Goal: Task Accomplishment & Management: Complete application form

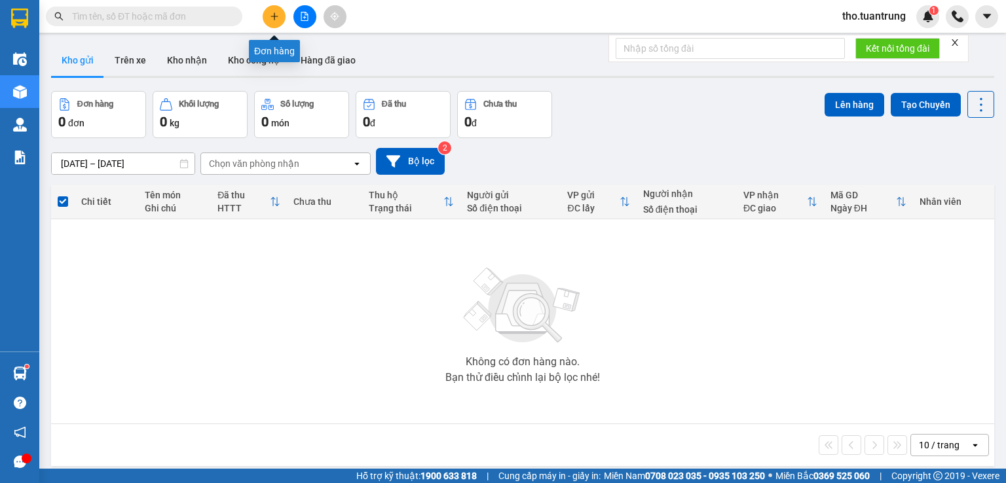
click at [267, 16] on button at bounding box center [274, 16] width 23 height 23
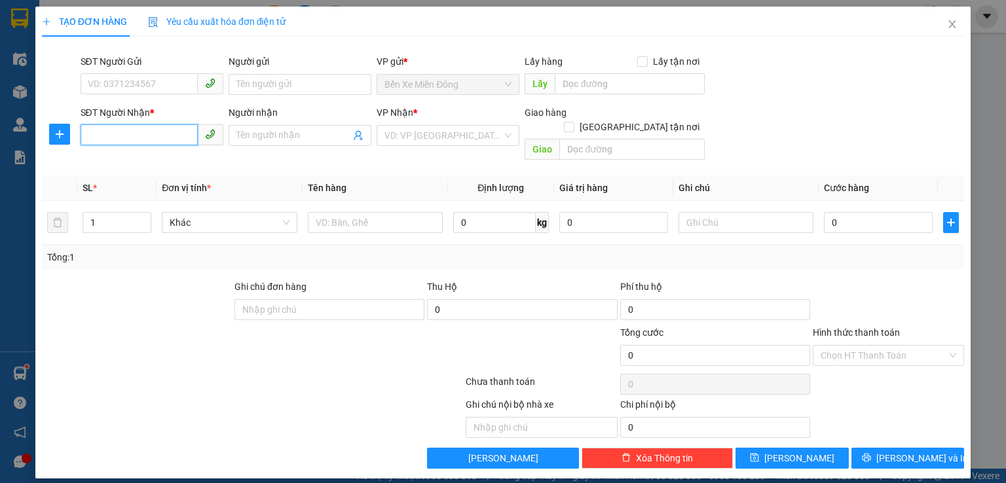
click at [121, 134] on input "SĐT Người Nhận *" at bounding box center [139, 134] width 117 height 21
click at [116, 137] on input "SĐT Người Nhận *" at bounding box center [139, 134] width 117 height 21
click at [436, 125] on div "VD: VP [GEOGRAPHIC_DATA]" at bounding box center [448, 135] width 143 height 21
type input "0947671771"
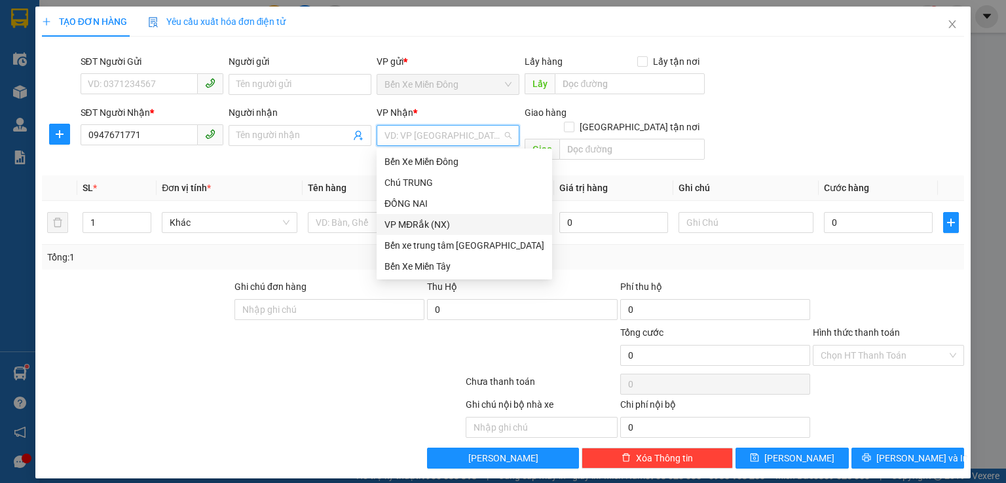
click at [435, 219] on div "VP MĐRắk (NX)" at bounding box center [464, 224] width 160 height 14
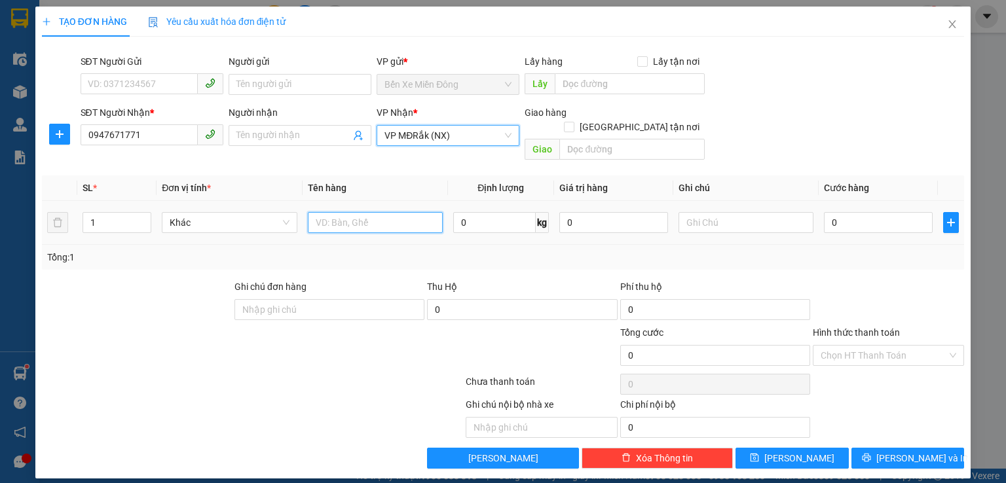
click at [356, 212] on input "text" at bounding box center [375, 222] width 135 height 21
type input "kien"
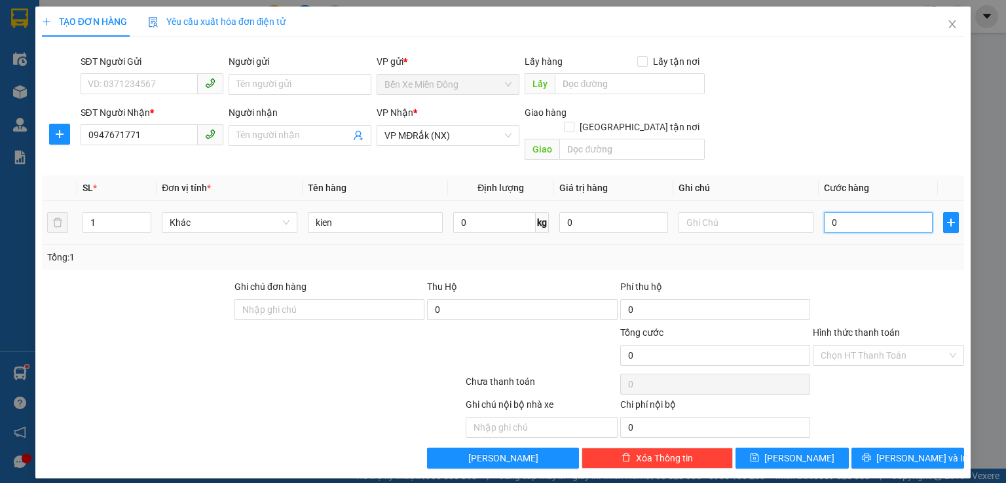
click at [856, 212] on input "0" at bounding box center [878, 222] width 109 height 21
type input "1"
type input "10"
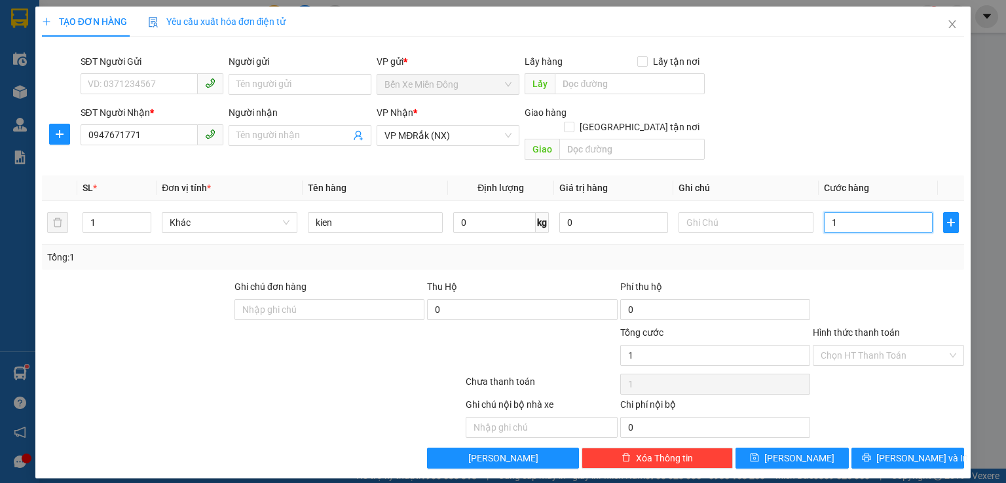
type input "10"
type input "100"
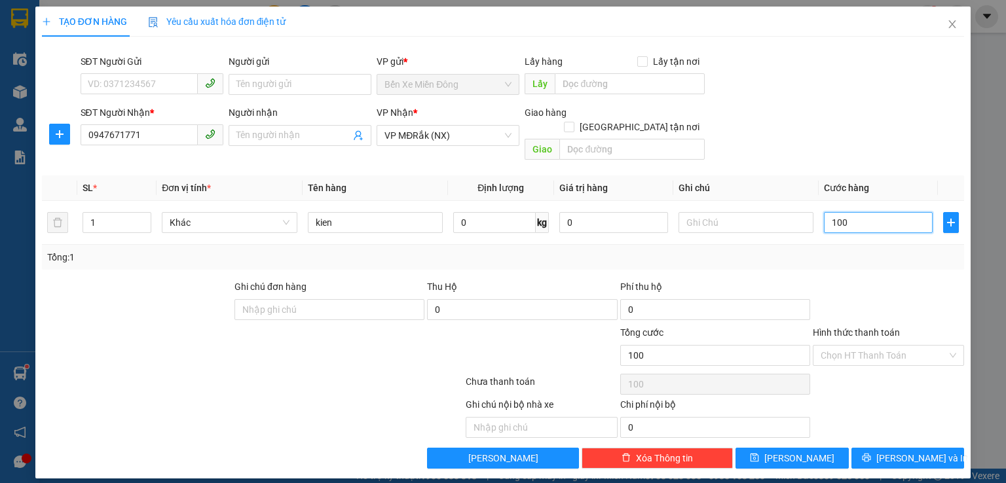
type input "1.000"
type input "10.000"
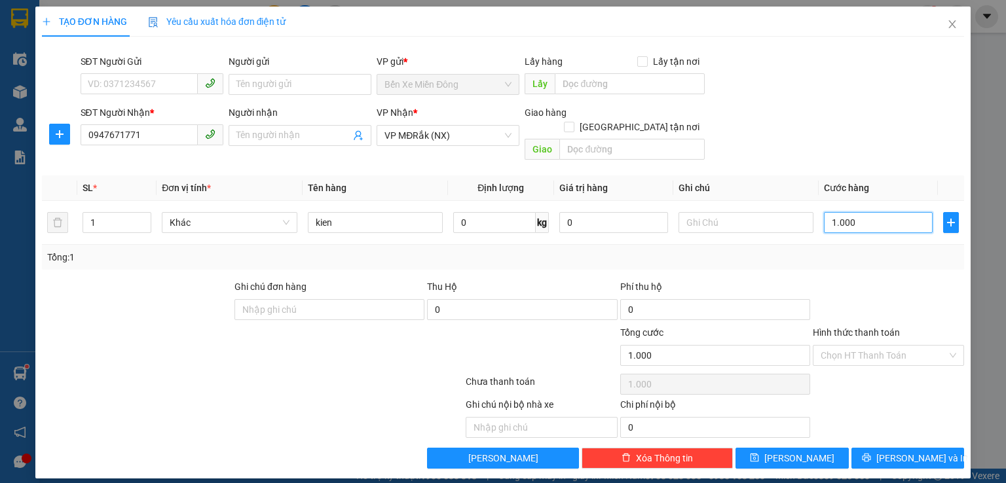
type input "10.000"
type input "100.000"
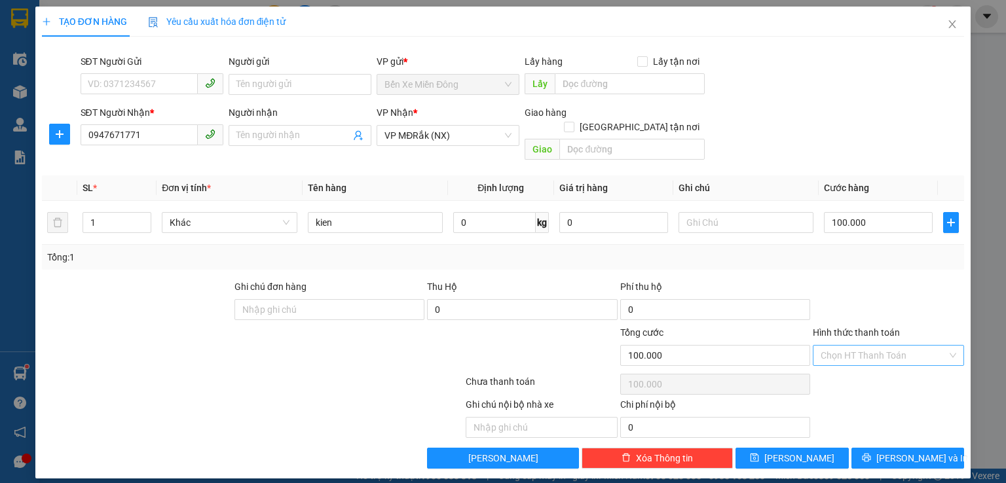
click at [868, 346] on input "Hình thức thanh toán" at bounding box center [883, 356] width 126 height 20
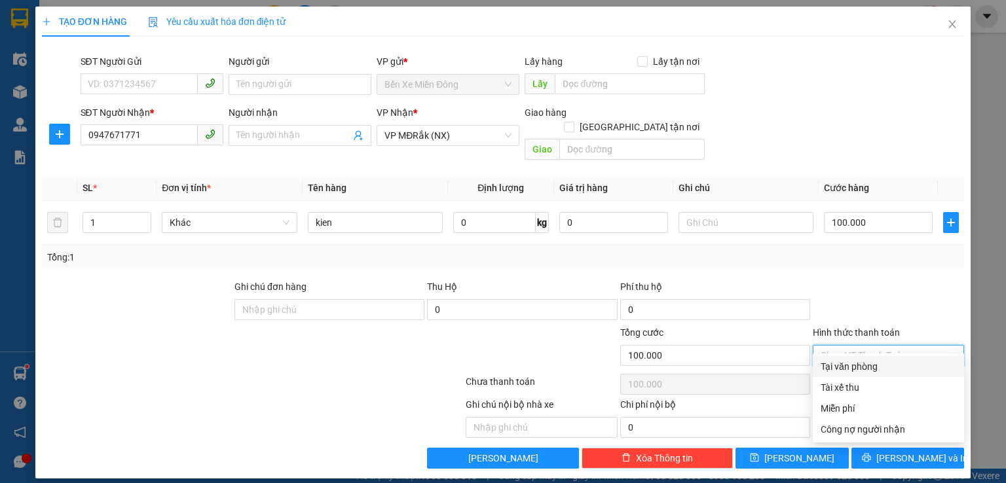
click at [896, 371] on div "Tại văn phòng" at bounding box center [888, 366] width 136 height 14
type input "0"
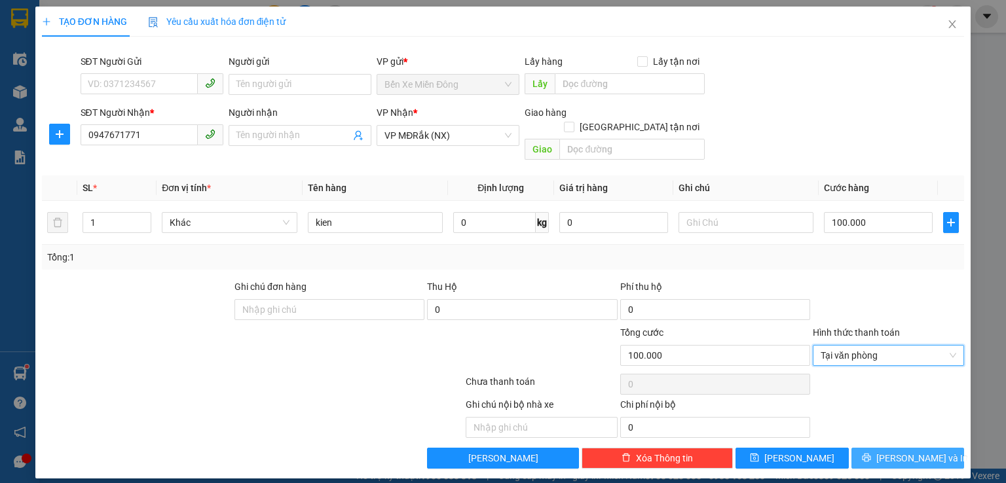
click at [940, 448] on button "[PERSON_NAME] và In" at bounding box center [907, 458] width 113 height 21
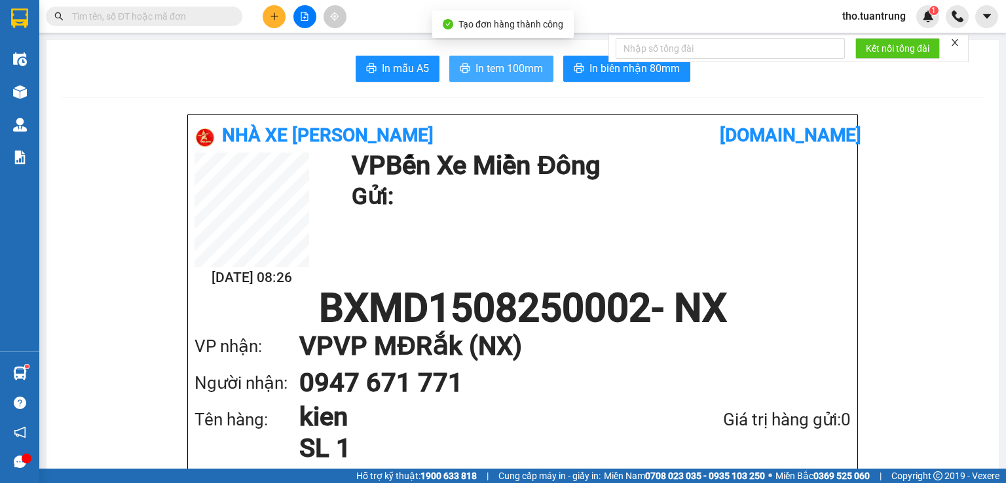
click at [506, 69] on span "In tem 100mm" at bounding box center [508, 68] width 67 height 16
